Goal: Task Accomplishment & Management: Use online tool/utility

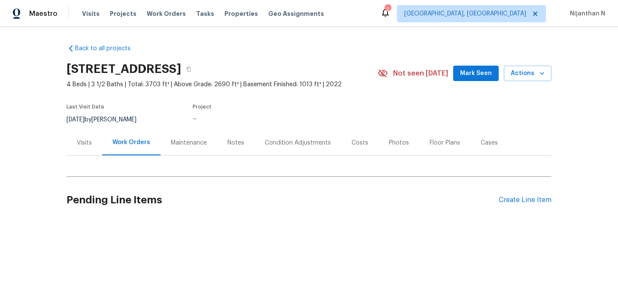
click at [204, 142] on div "Maintenance" at bounding box center [189, 143] width 36 height 9
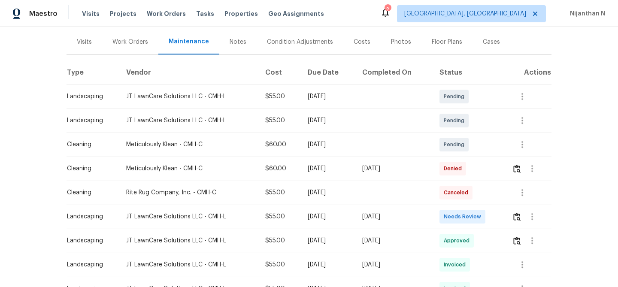
scroll to position [135, 0]
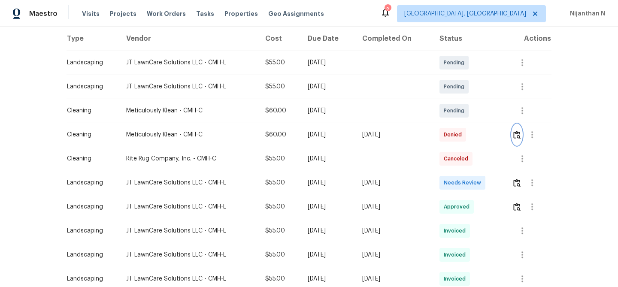
click at [520, 135] on img "button" at bounding box center [516, 135] width 7 height 8
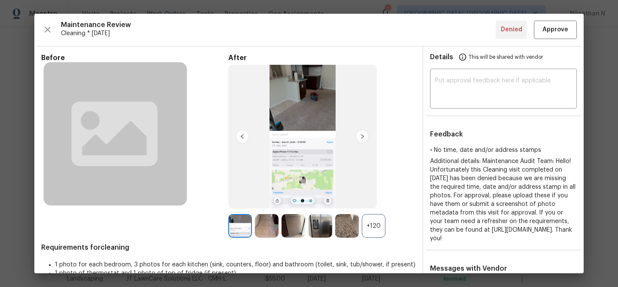
click at [375, 233] on div "+120" at bounding box center [374, 226] width 24 height 24
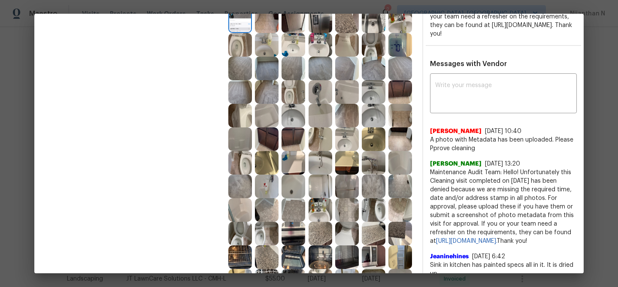
scroll to position [180, 0]
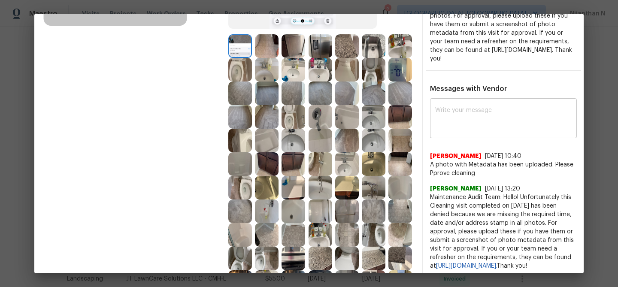
click at [473, 131] on textarea at bounding box center [503, 119] width 136 height 24
paste textarea "Maintenance Audit Team: Hello! Thank you for the feedback after further review …"
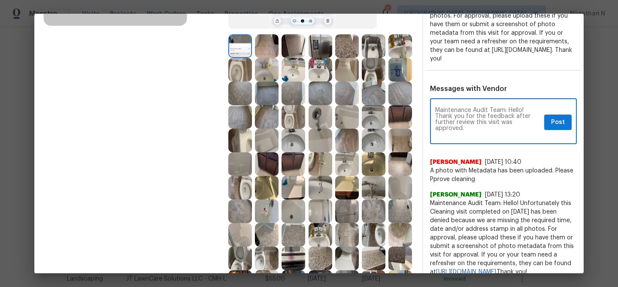
scroll to position [0, 0]
type textarea "Maintenance Audit Team: Hello! Thank you for the feedback after further review …"
click at [558, 128] on span "Post" at bounding box center [558, 122] width 14 height 11
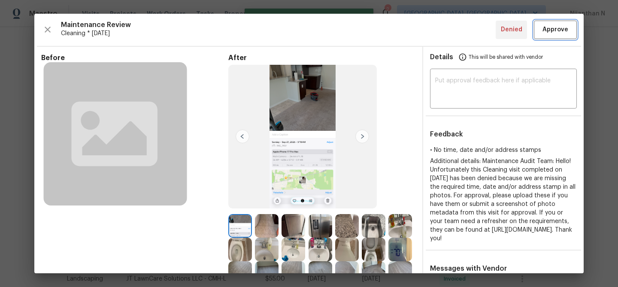
click at [551, 24] on button "Approve" at bounding box center [554, 30] width 43 height 18
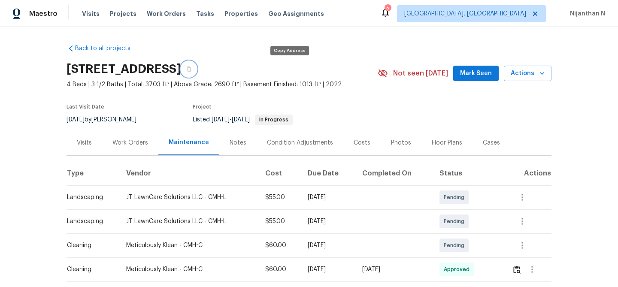
click at [196, 71] on button "button" at bounding box center [188, 68] width 15 height 15
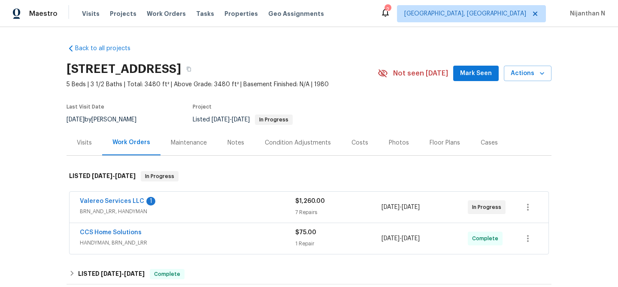
click at [200, 144] on div "Maintenance" at bounding box center [189, 143] width 36 height 9
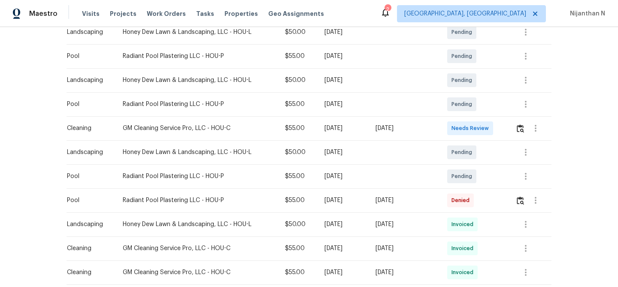
scroll to position [191, 0]
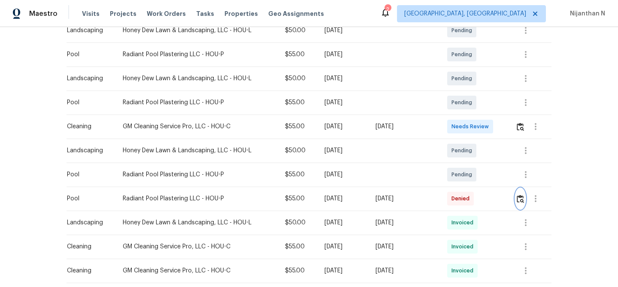
click at [524, 201] on img "button" at bounding box center [519, 199] width 7 height 8
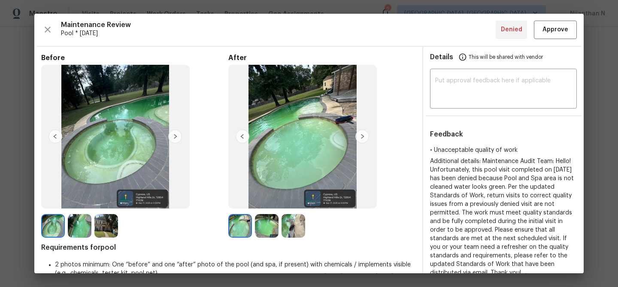
scroll to position [180, 0]
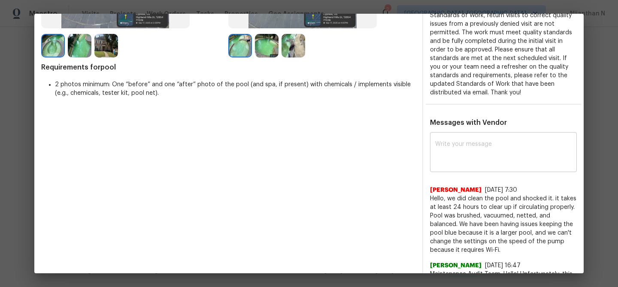
click at [461, 164] on textarea at bounding box center [503, 153] width 136 height 24
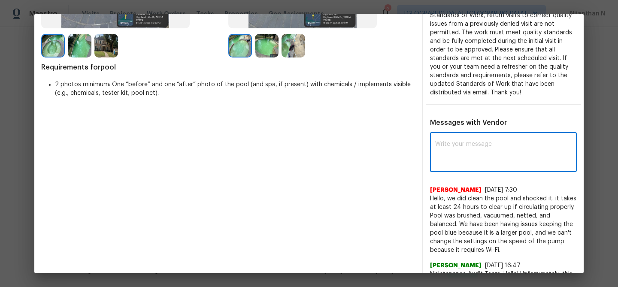
paste textarea "Maintenance Audit Team: Hello! Thank you for the feedback after further review …"
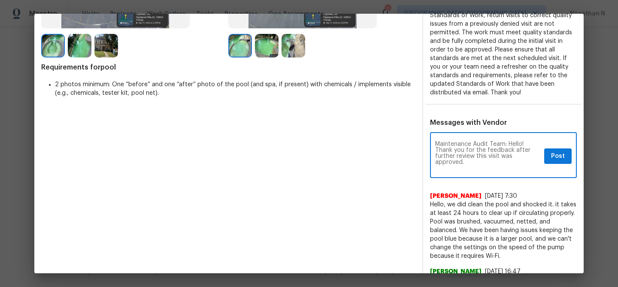
scroll to position [0, 0]
type textarea "Maintenance Audit Team: Hello! Thank you for the feedback after further review …"
click at [557, 157] on span "Post" at bounding box center [558, 156] width 14 height 11
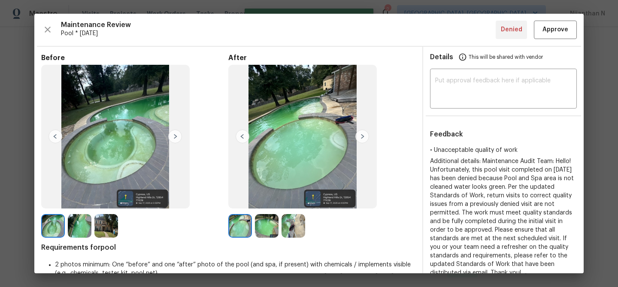
click at [554, 39] on div "Maintenance Review Pool * Mon, Sep 15 Denied Approve Before After Requirements …" at bounding box center [308, 143] width 549 height 259
click at [554, 36] on button "Approve" at bounding box center [554, 30] width 43 height 18
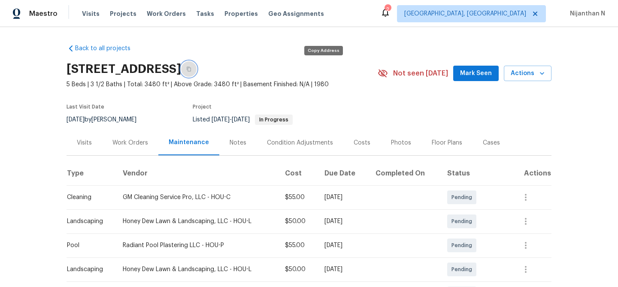
click at [196, 75] on button "button" at bounding box center [188, 68] width 15 height 15
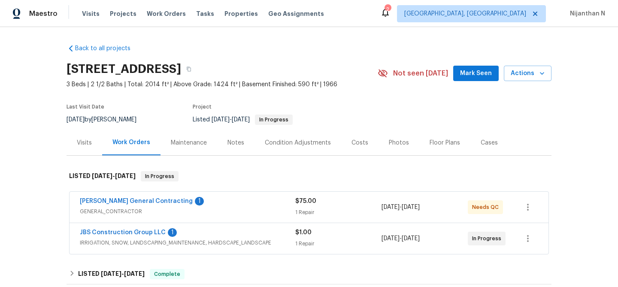
click at [189, 147] on div "Maintenance" at bounding box center [189, 143] width 36 height 9
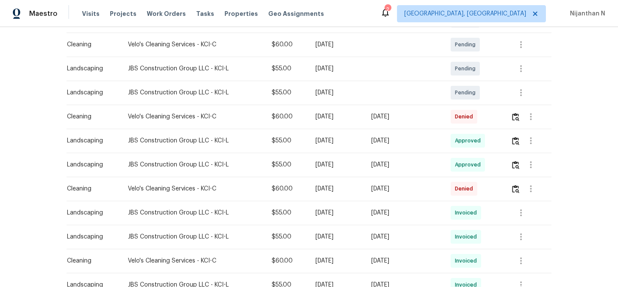
scroll to position [180, 0]
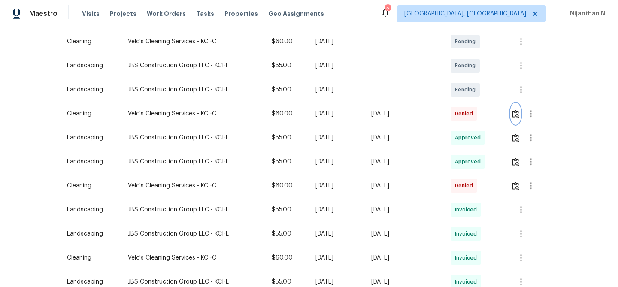
click at [519, 115] on img "button" at bounding box center [515, 114] width 7 height 8
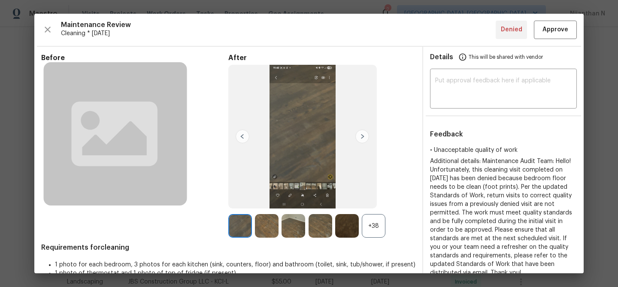
click at [367, 232] on div "+38" at bounding box center [374, 226] width 24 height 24
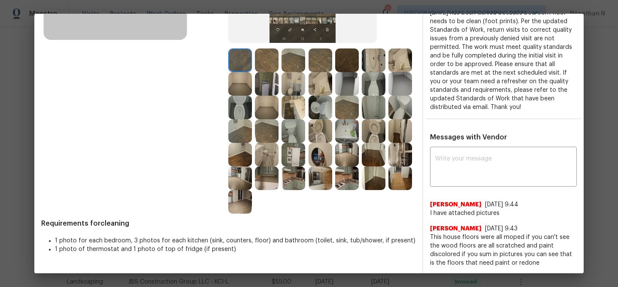
scroll to position [148, 0]
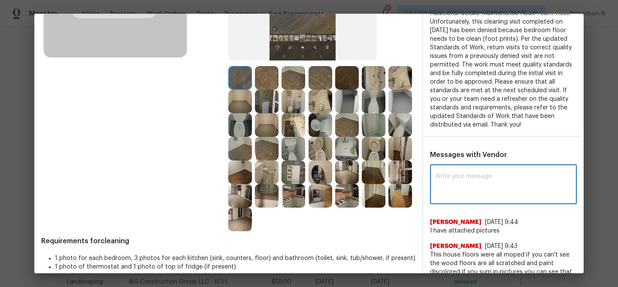
click at [508, 183] on textarea at bounding box center [503, 185] width 136 height 24
paste textarea "Maintenance Audit Team: Hello! Thank you for the feedback after further review …"
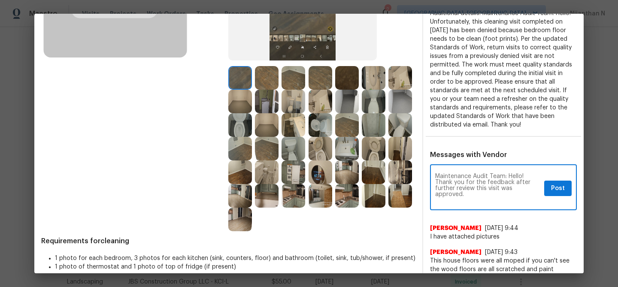
scroll to position [0, 0]
type textarea "Maintenance Audit Team: Hello! Thank you for the feedback after further review …"
click at [551, 182] on button "Post" at bounding box center [557, 189] width 27 height 16
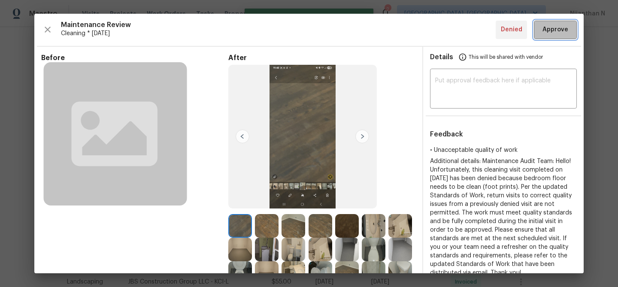
click at [556, 28] on span "Approve" at bounding box center [555, 29] width 26 height 11
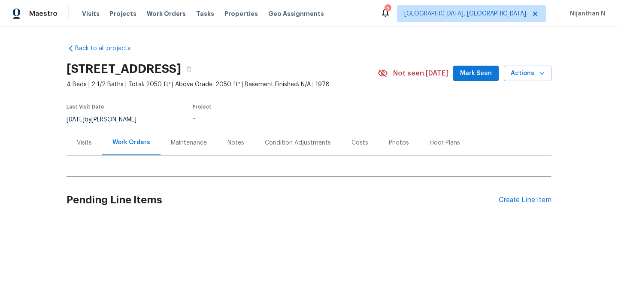
click at [186, 146] on div "Maintenance" at bounding box center [189, 143] width 36 height 9
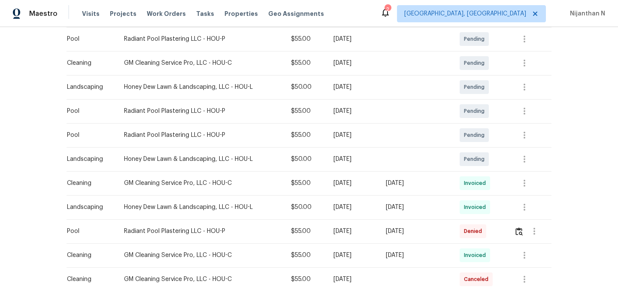
scroll to position [215, 0]
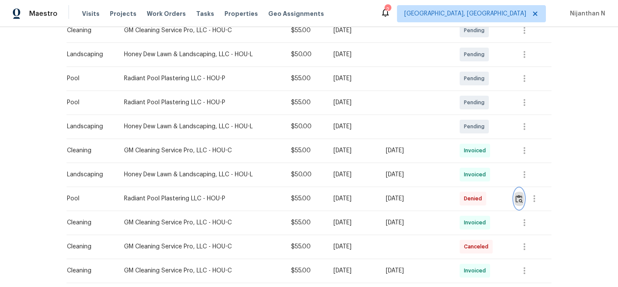
click at [520, 197] on img "button" at bounding box center [518, 199] width 7 height 8
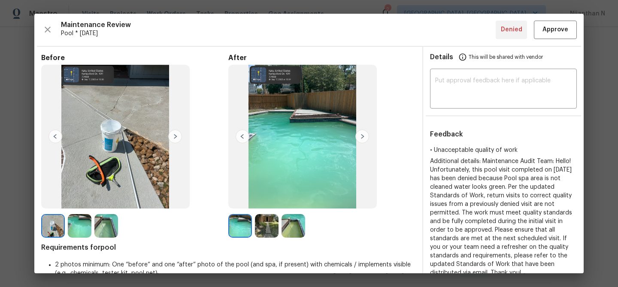
scroll to position [155, 0]
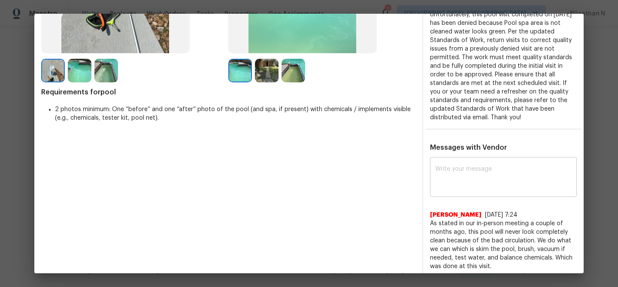
click at [447, 186] on textarea at bounding box center [503, 178] width 136 height 24
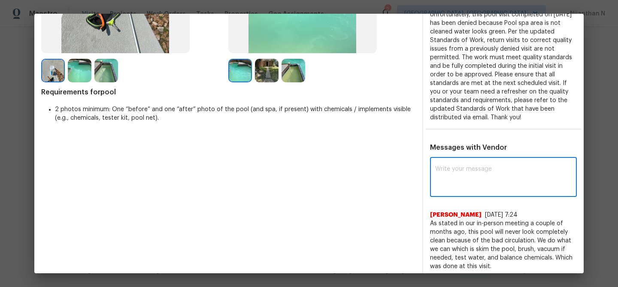
paste textarea "Maintenance Audit Team: Hello! Thank you for the feedback after further review …"
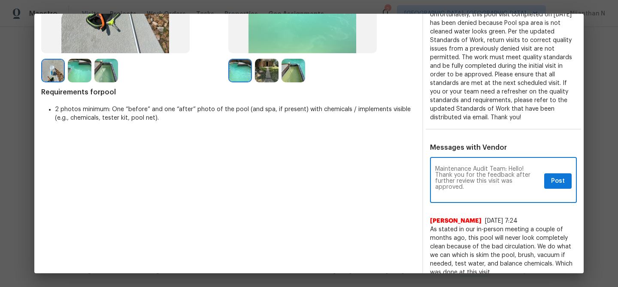
scroll to position [0, 0]
type textarea "Maintenance Audit Team: Hello! Thank you for the feedback after further review …"
click at [553, 179] on span "Post" at bounding box center [558, 181] width 14 height 11
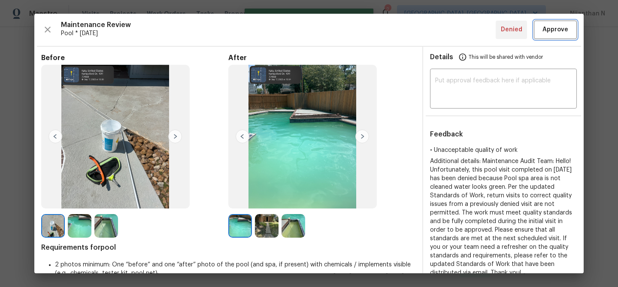
click at [548, 28] on span "Approve" at bounding box center [555, 29] width 26 height 11
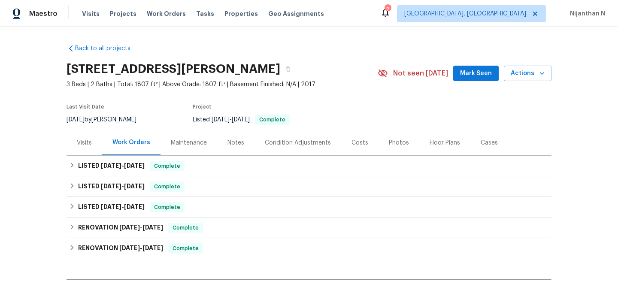
click at [177, 141] on div "Maintenance" at bounding box center [189, 143] width 36 height 9
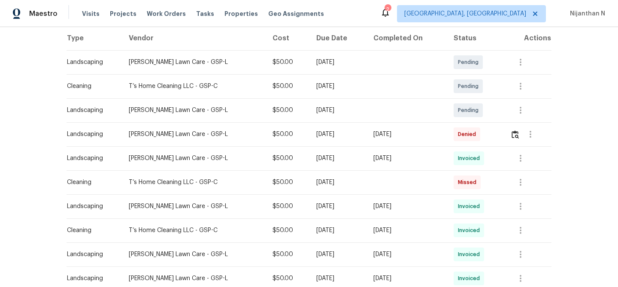
scroll to position [175, 0]
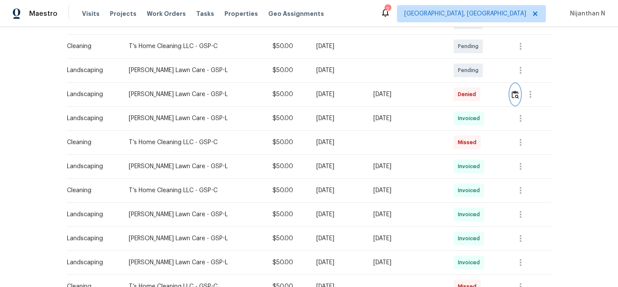
click at [515, 95] on img "button" at bounding box center [514, 94] width 7 height 8
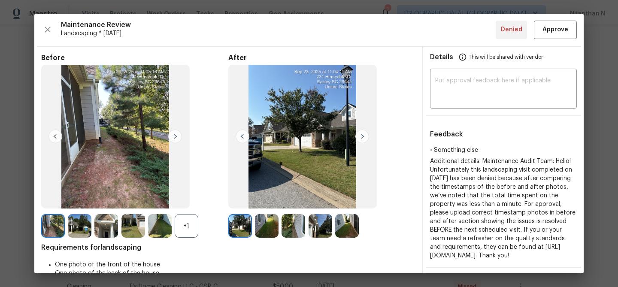
click at [193, 224] on div "+1" at bounding box center [187, 226] width 24 height 24
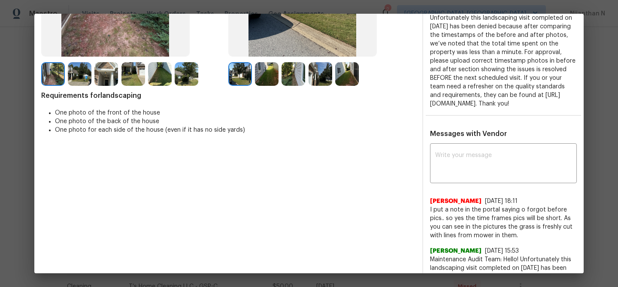
scroll to position [149, 0]
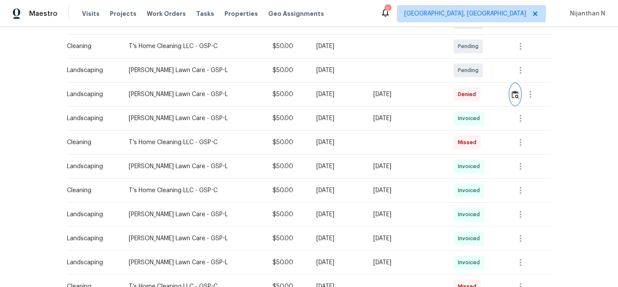
click at [518, 94] on img "button" at bounding box center [514, 94] width 7 height 8
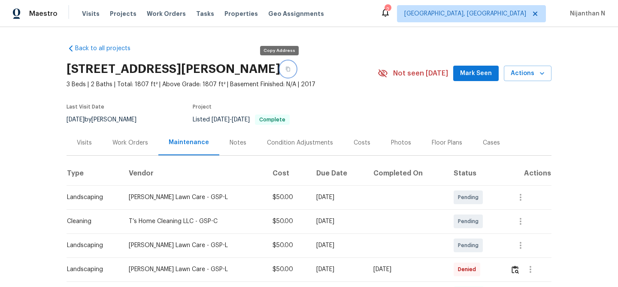
click at [280, 72] on button "button" at bounding box center [287, 68] width 15 height 15
